Goal: Task Accomplishment & Management: Manage account settings

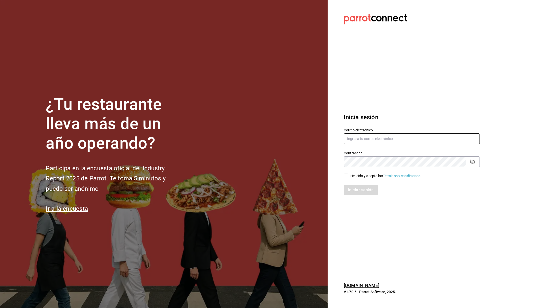
click at [364, 136] on input "text" at bounding box center [412, 139] width 136 height 11
type input "[EMAIL_ADDRESS][DOMAIN_NAME]"
click at [346, 175] on input "He leído y acepto los Términos y condiciones." at bounding box center [346, 176] width 5 height 5
checkbox input "true"
click at [358, 190] on button "Iniciar sesión" at bounding box center [361, 190] width 34 height 11
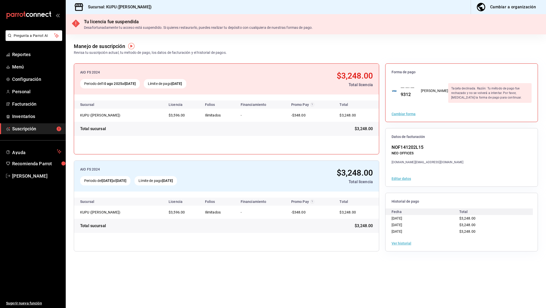
click at [400, 113] on button "Cambiar forma" at bounding box center [404, 114] width 24 height 4
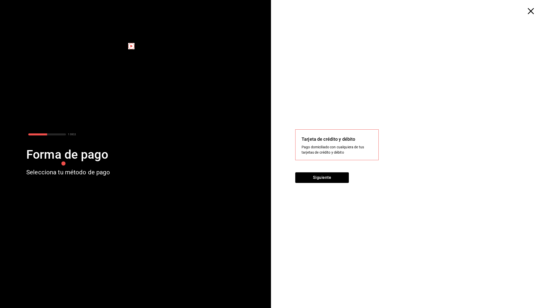
click at [340, 143] on div "Tarjeta de crédito y débito Pago domiciliado con cualquiera de tus tarjetas de …" at bounding box center [337, 145] width 71 height 19
click at [329, 179] on button "Siguiente" at bounding box center [322, 178] width 54 height 11
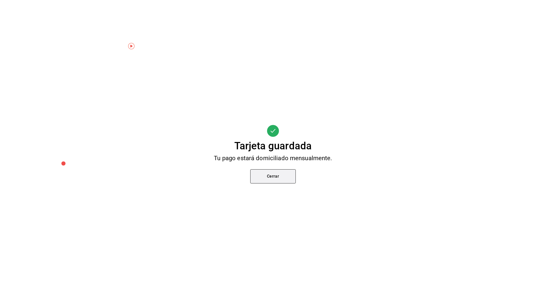
click at [269, 179] on button "Cerrar" at bounding box center [273, 176] width 46 height 14
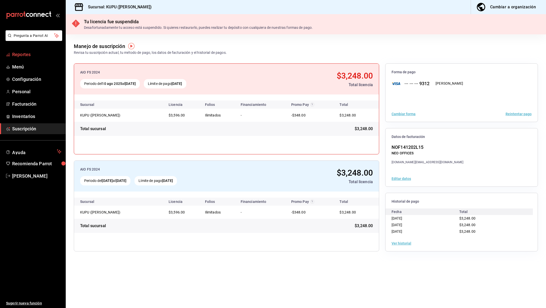
click at [31, 58] on link "Reportes" at bounding box center [33, 54] width 66 height 11
click at [518, 113] on button "Reintentar pago" at bounding box center [519, 114] width 26 height 4
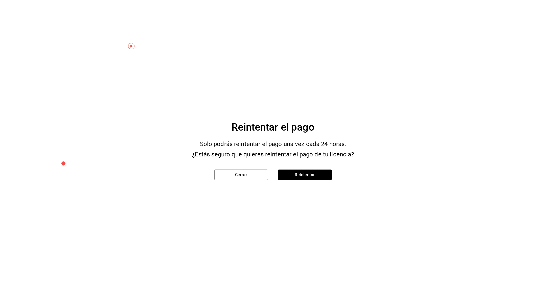
click at [311, 181] on div "Cerrar Reintentar" at bounding box center [273, 174] width 134 height 29
click at [307, 176] on button "Reintentar" at bounding box center [305, 175] width 54 height 11
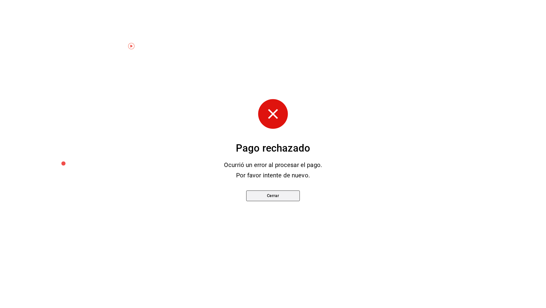
click at [258, 192] on button "Cerrar" at bounding box center [273, 196] width 54 height 11
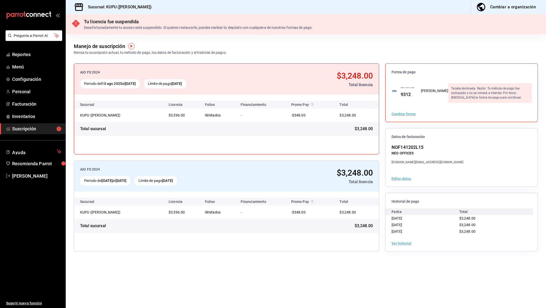
click at [400, 113] on button "Cambiar forma" at bounding box center [404, 114] width 24 height 4
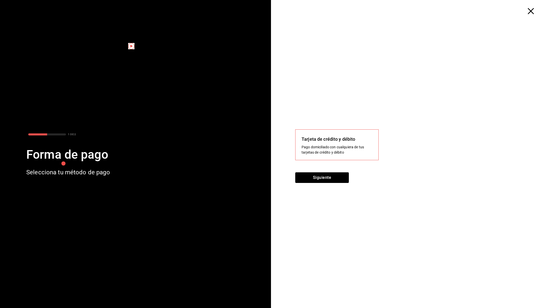
click at [331, 146] on div "Pago domiciliado con cualquiera de tus tarjetas de crédito y débito" at bounding box center [337, 150] width 71 height 11
click at [329, 154] on div "Pago domiciliado con cualquiera de tus tarjetas de crédito y débito" at bounding box center [337, 150] width 71 height 11
click at [328, 179] on button "Siguiente" at bounding box center [322, 178] width 54 height 11
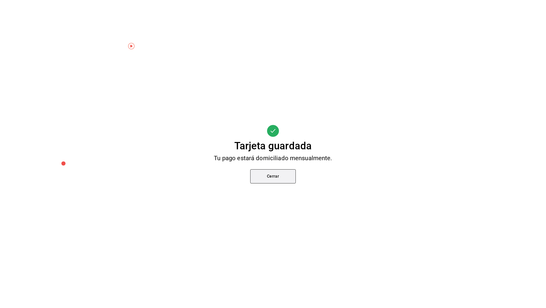
click at [256, 177] on button "Cerrar" at bounding box center [273, 176] width 46 height 14
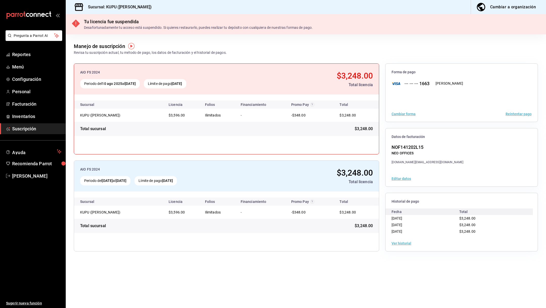
click at [519, 114] on button "Reintentar pago" at bounding box center [519, 114] width 26 height 4
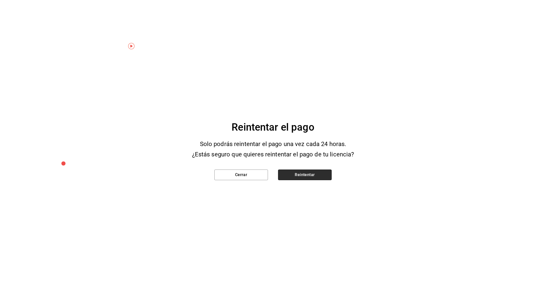
click at [308, 178] on button "Reintentar" at bounding box center [305, 175] width 54 height 11
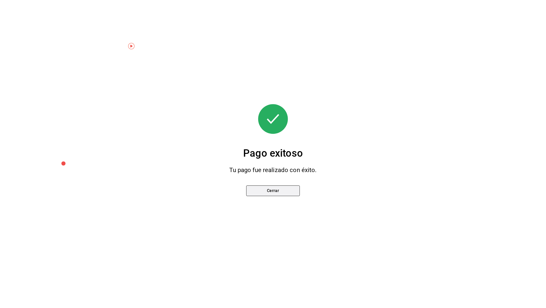
click at [275, 191] on button "Cerrar" at bounding box center [273, 191] width 54 height 11
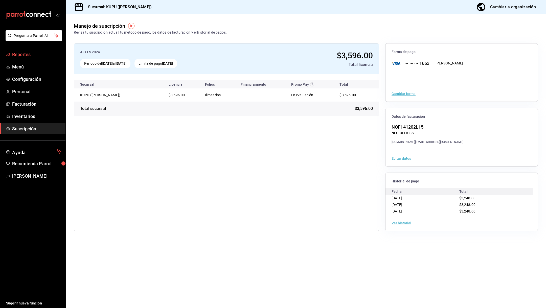
click at [28, 55] on span "Reportes" at bounding box center [36, 54] width 49 height 7
